Goal: Information Seeking & Learning: Check status

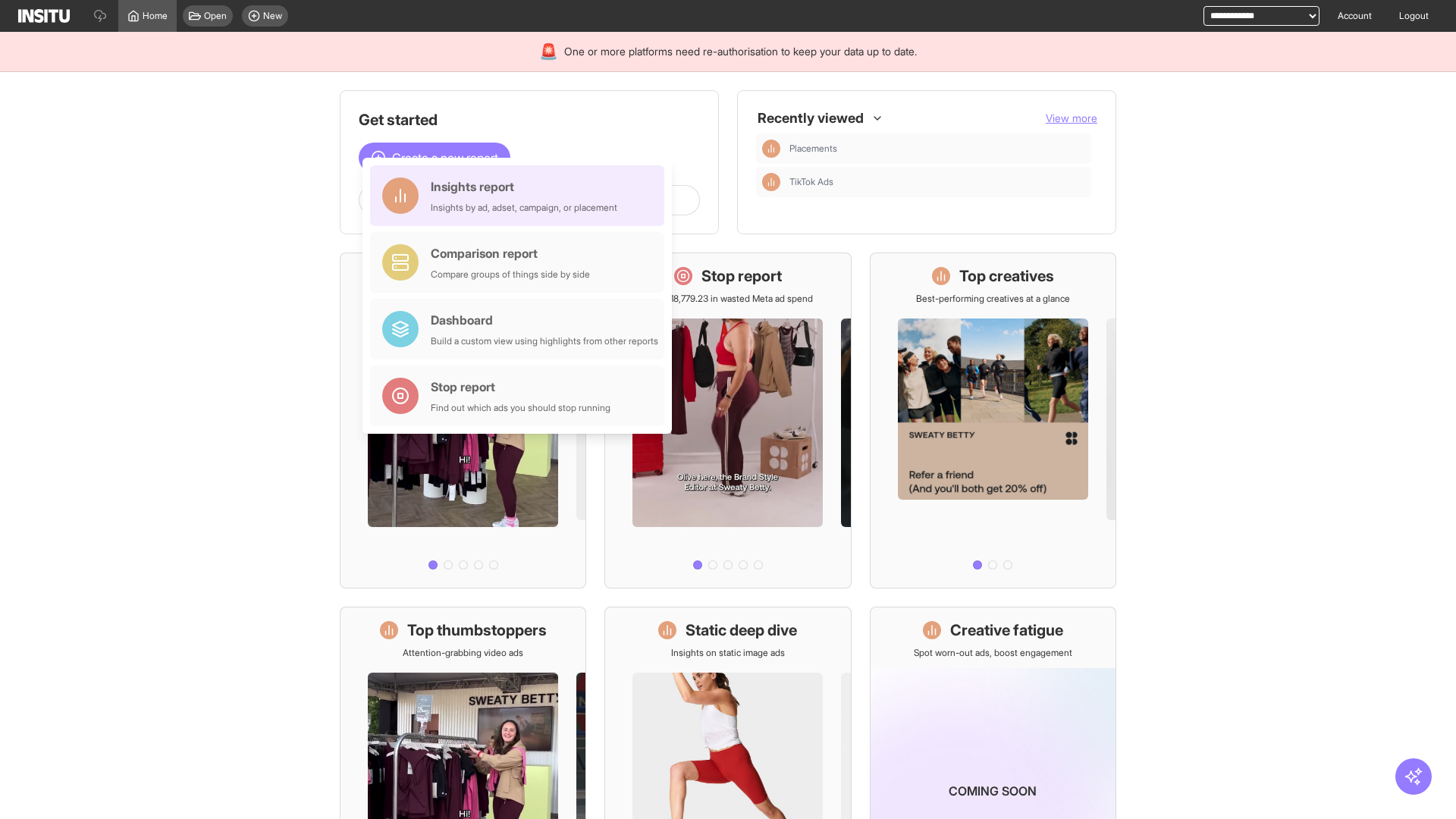
click at [521, 196] on div "Insights report Insights by ad, adset, campaign, or placement" at bounding box center [524, 196] width 186 height 36
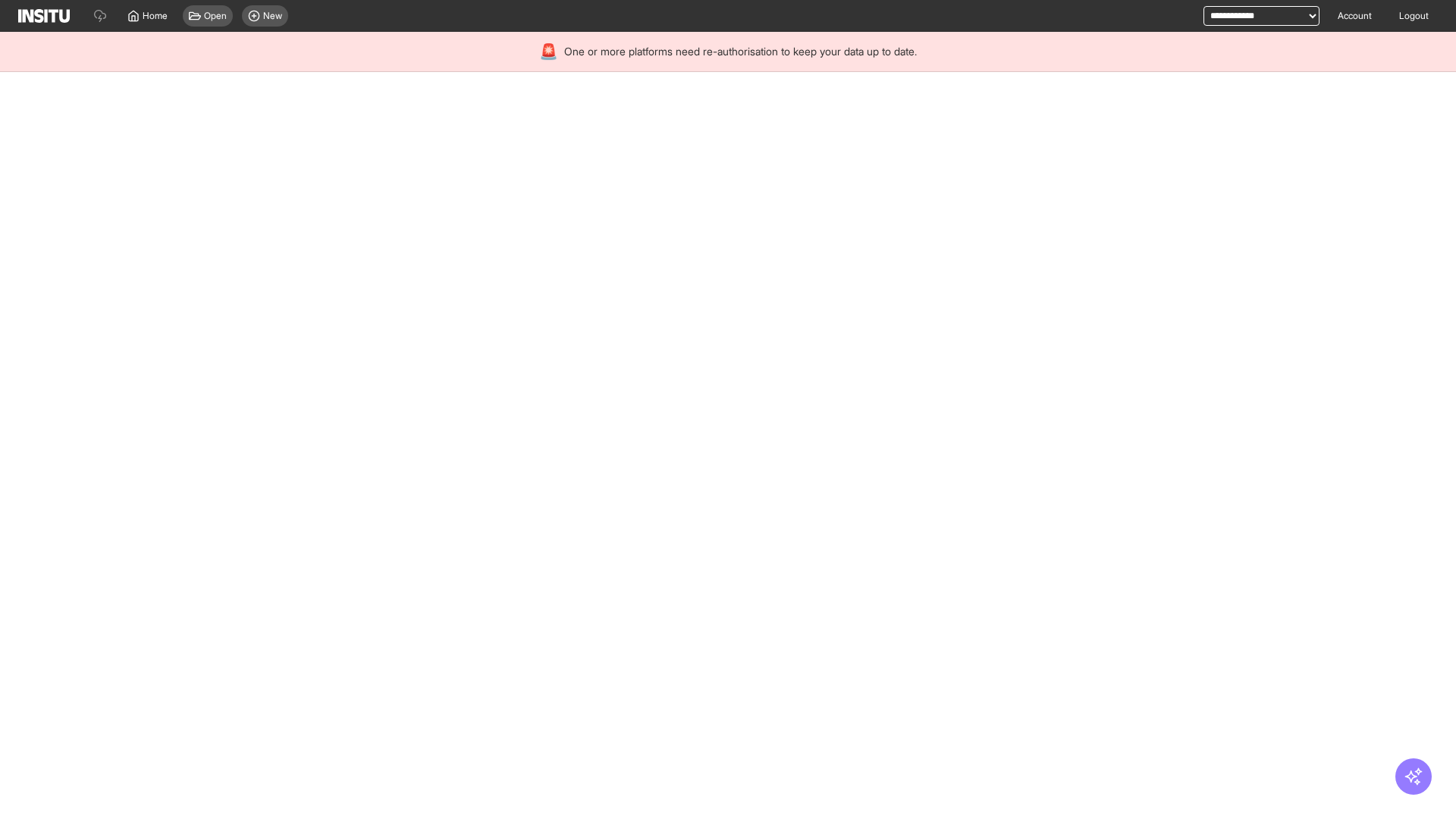
select select "**"
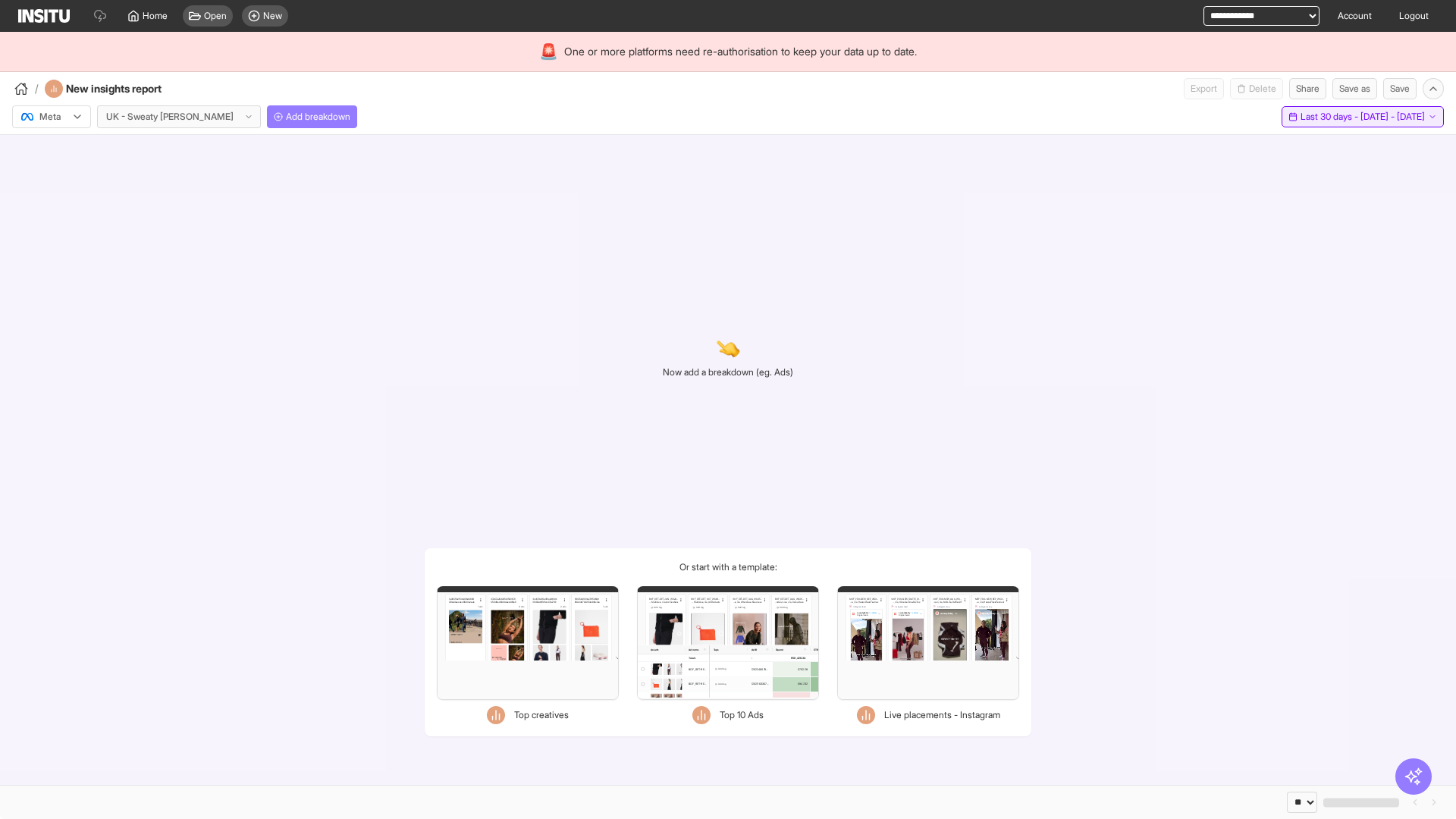
click at [1332, 116] on span "Last 30 days - [DATE] - [DATE]" at bounding box center [1363, 116] width 124 height 12
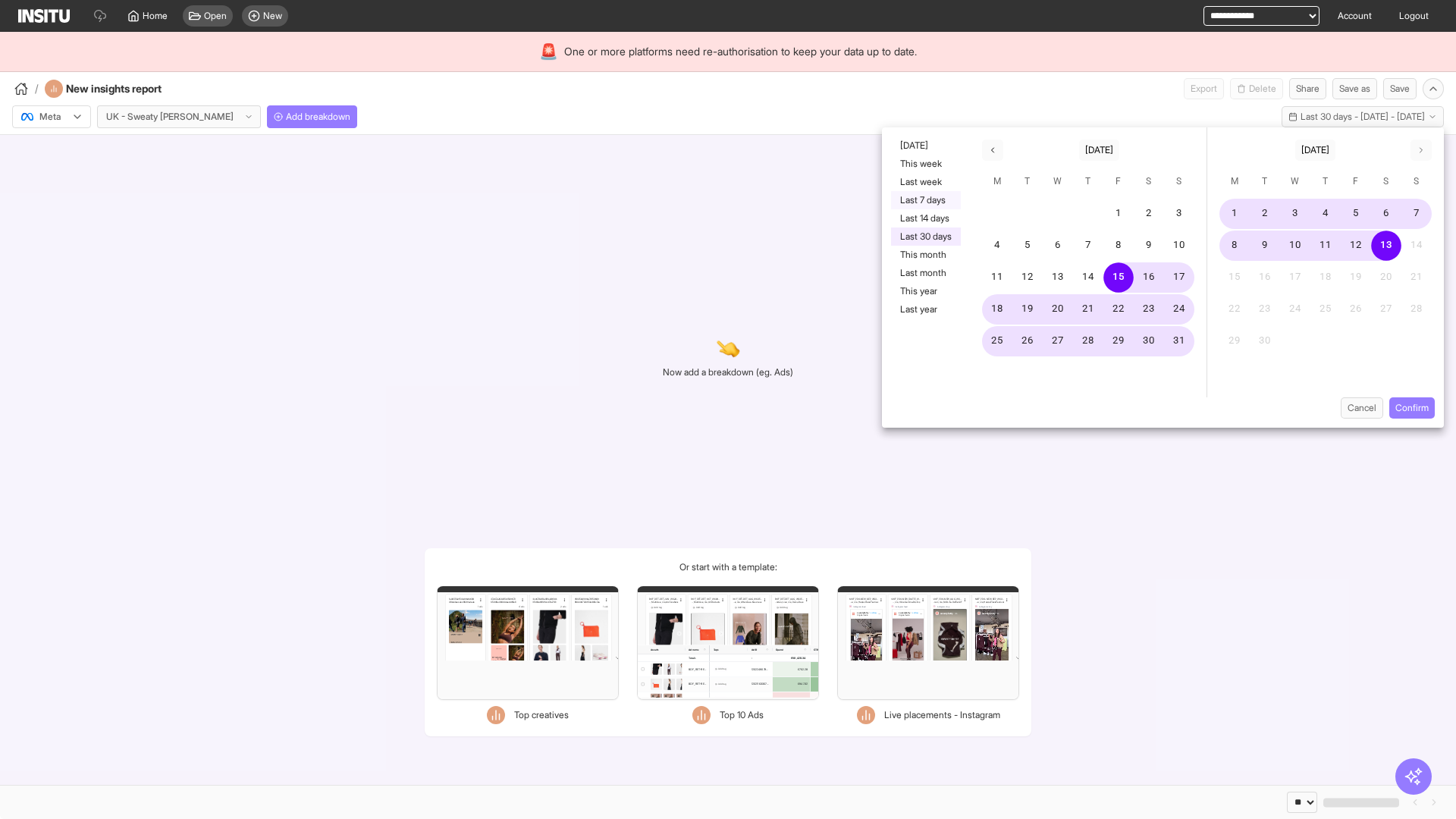
click at [924, 201] on button "Last 7 days" at bounding box center [926, 200] width 70 height 18
